Goal: Transaction & Acquisition: Obtain resource

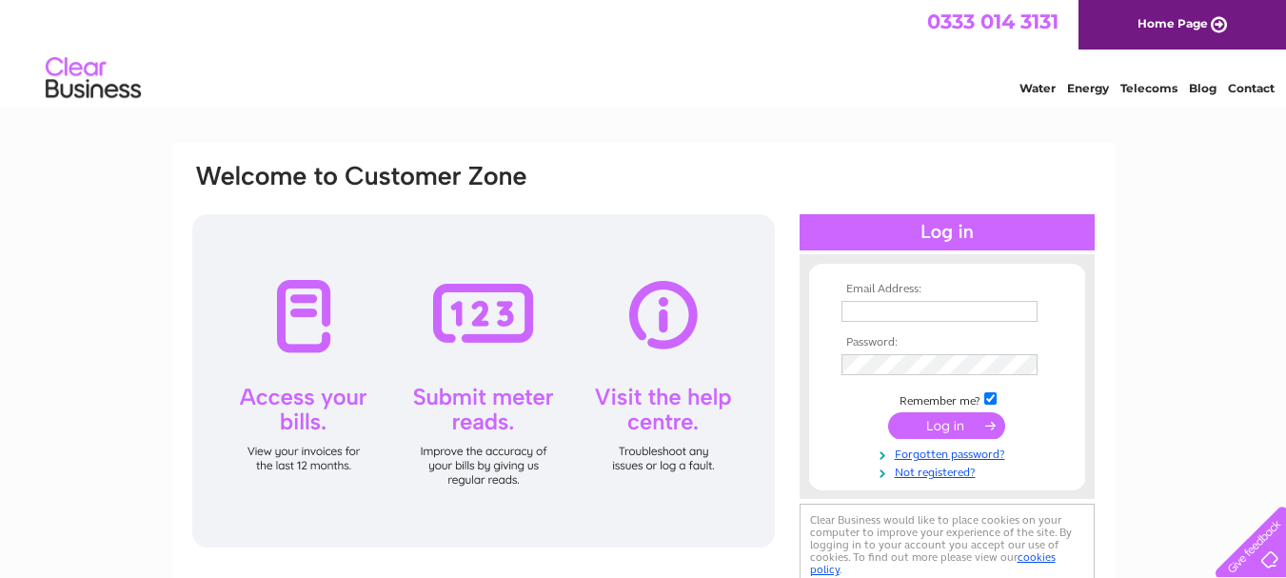
type input "[EMAIL_ADDRESS][DOMAIN_NAME]"
click at [942, 429] on input "submit" at bounding box center [946, 425] width 117 height 27
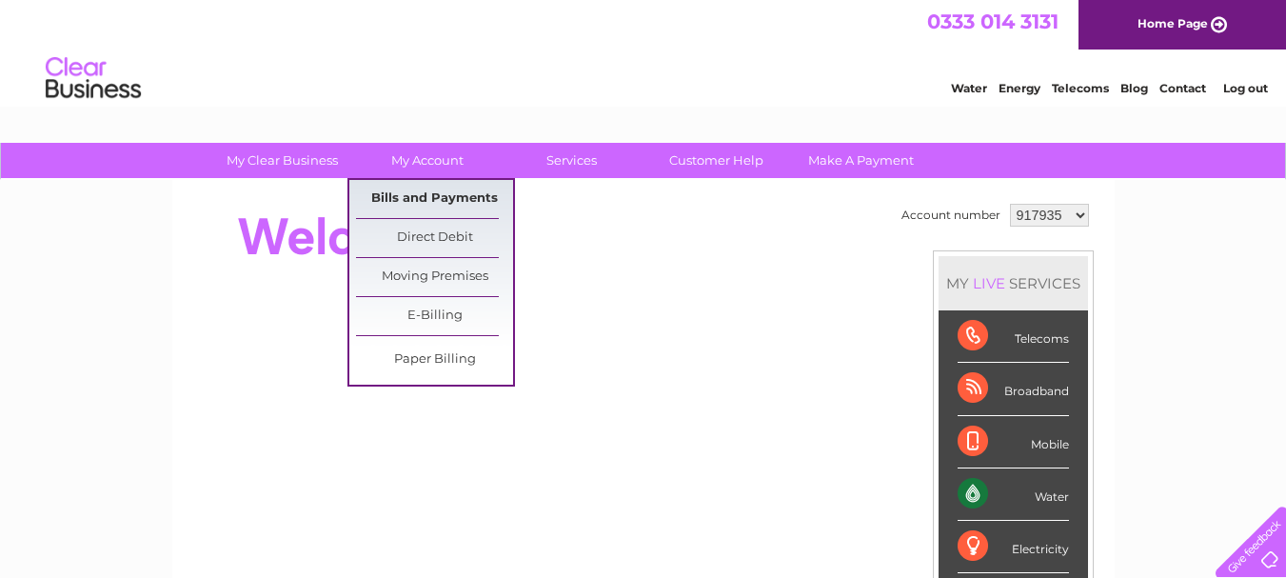
click at [433, 194] on link "Bills and Payments" at bounding box center [434, 199] width 157 height 38
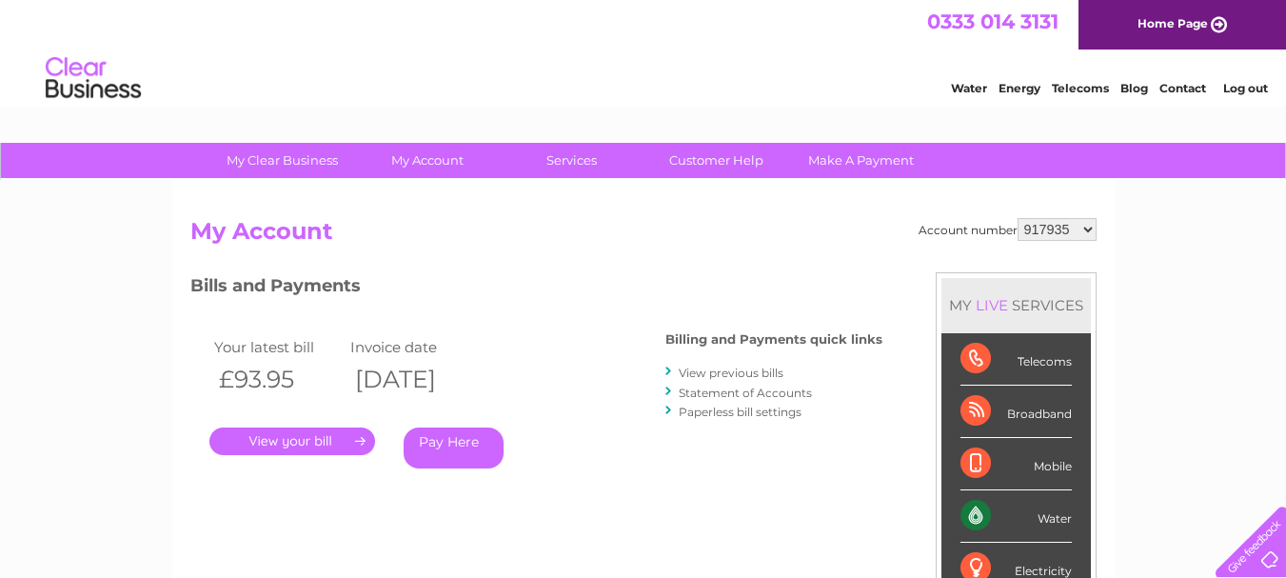
click at [321, 442] on link "." at bounding box center [292, 441] width 166 height 28
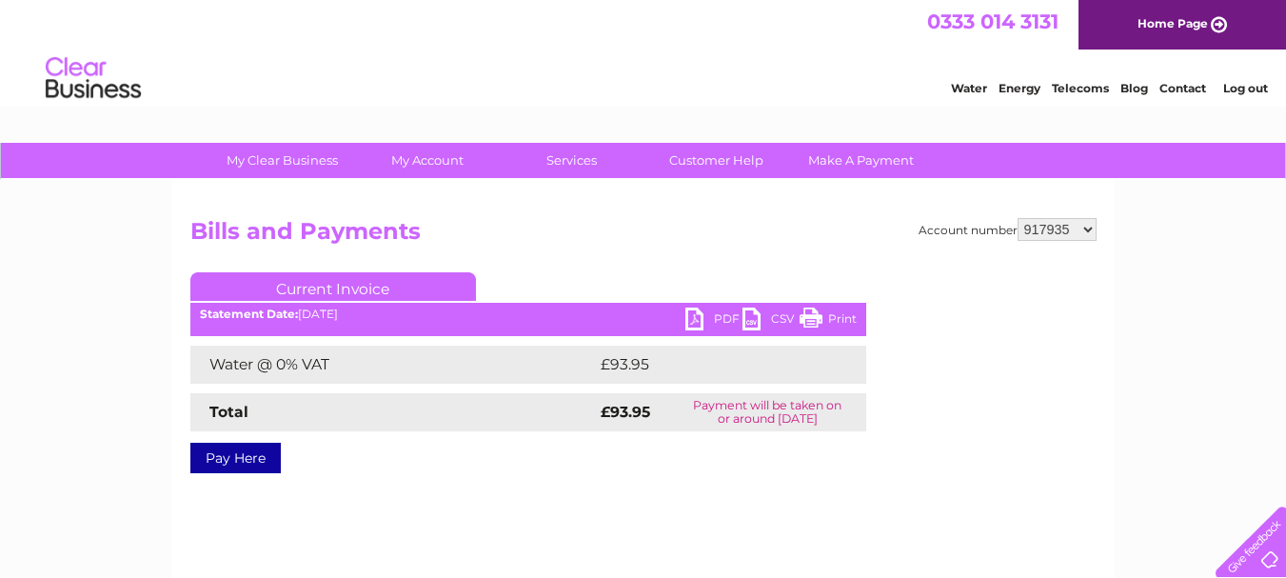
click at [716, 315] on link "PDF" at bounding box center [713, 321] width 57 height 28
click at [1088, 227] on select "917935 917936 1127417" at bounding box center [1056, 229] width 79 height 23
select select "917936"
click at [1018, 218] on select "917935 917936 1127417" at bounding box center [1056, 229] width 79 height 23
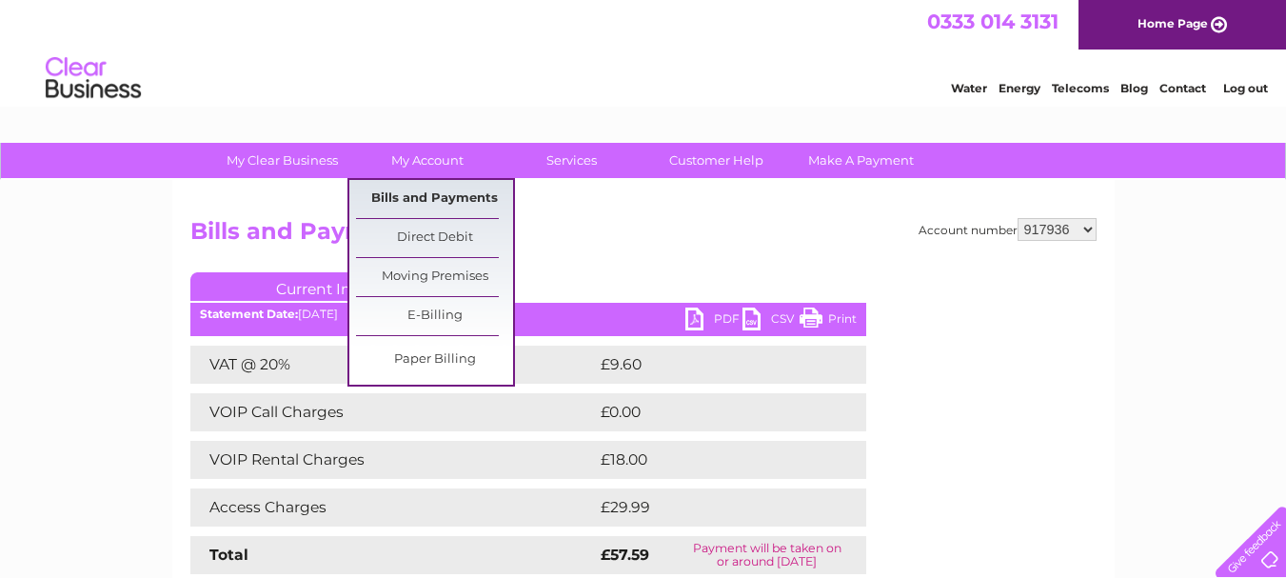
click at [438, 198] on link "Bills and Payments" at bounding box center [434, 199] width 157 height 38
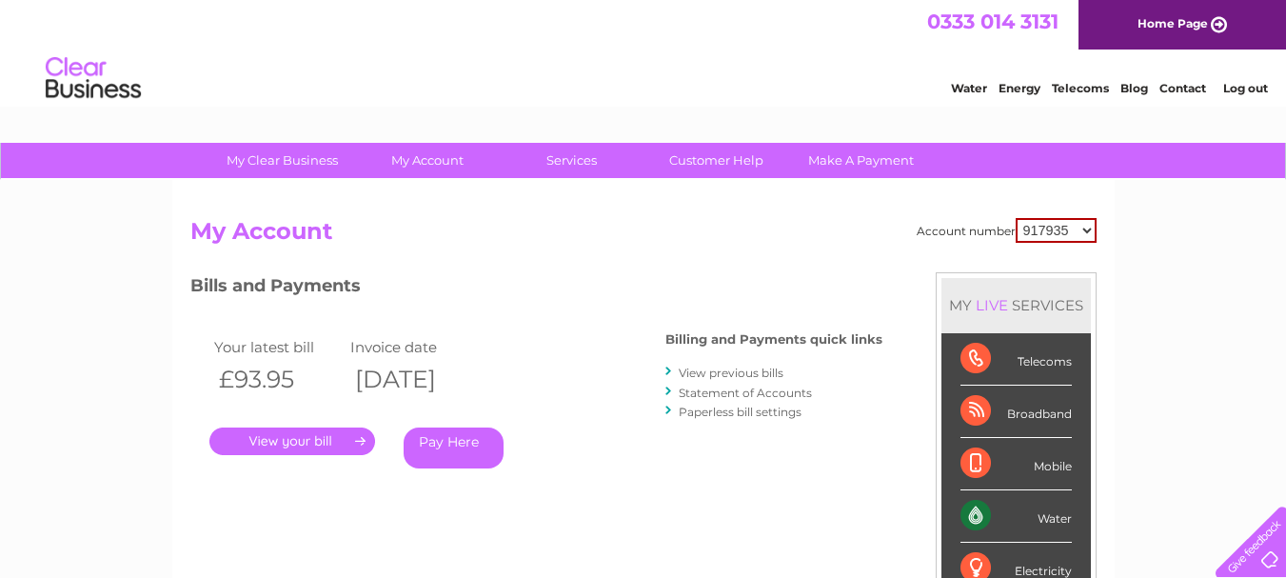
click at [1087, 229] on select "917935 917936 1127417" at bounding box center [1055, 230] width 81 height 25
select select "917936"
click at [1016, 218] on select "917935 917936 1127417" at bounding box center [1055, 230] width 81 height 25
click at [320, 439] on link "." at bounding box center [292, 441] width 166 height 28
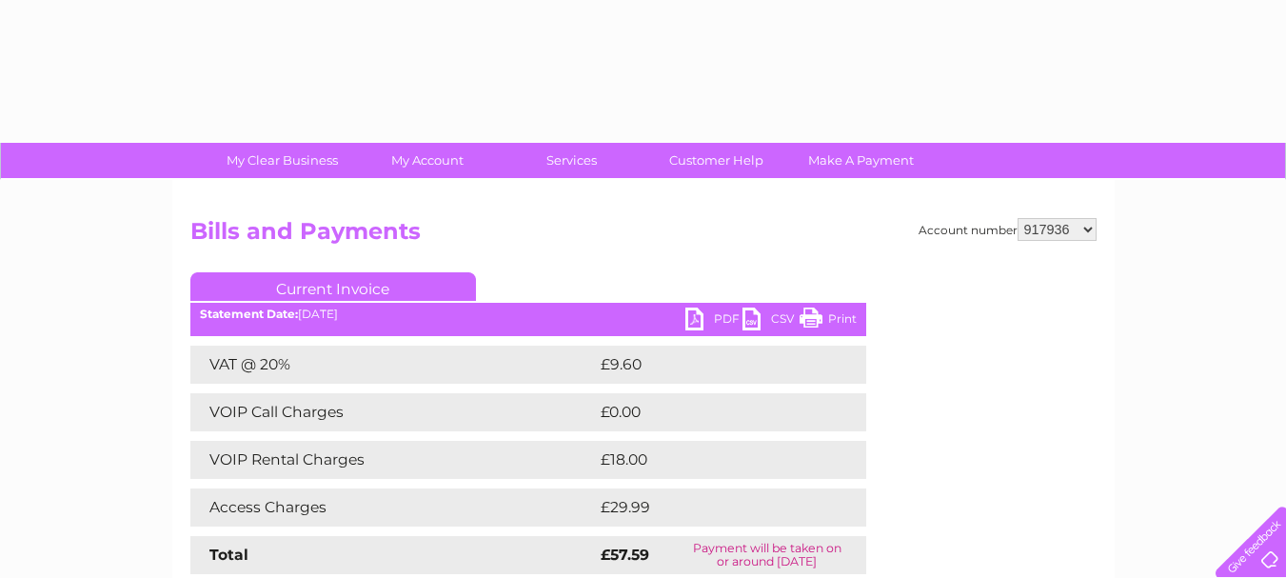
click at [719, 311] on link "PDF" at bounding box center [713, 321] width 57 height 28
